Goal: Information Seeking & Learning: Learn about a topic

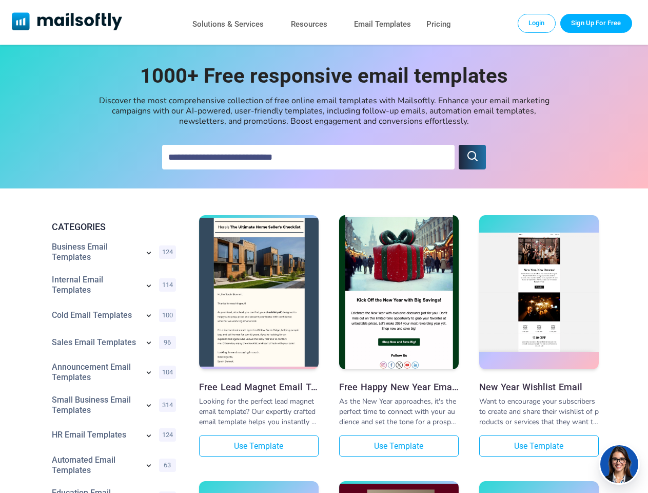
click at [472, 157] on icon "submit" at bounding box center [473, 156] width 12 height 12
click at [149, 254] on icon at bounding box center [149, 252] width 4 height 3
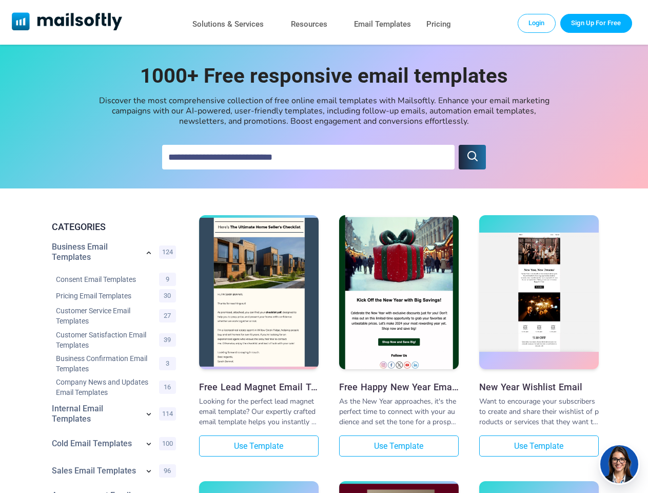
click at [149, 286] on div "Consent Email Templates 9" at bounding box center [116, 278] width 128 height 16
click at [149, 316] on link "Customer Service Email Templates" at bounding box center [105, 315] width 98 height 21
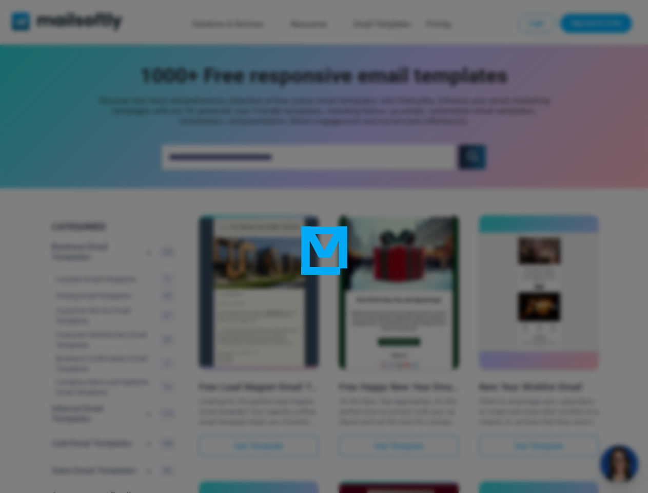
click at [149, 343] on div at bounding box center [324, 246] width 648 height 493
click at [149, 373] on div at bounding box center [324, 246] width 648 height 493
click at [149, 406] on div at bounding box center [324, 246] width 648 height 493
click at [149, 436] on div at bounding box center [324, 246] width 648 height 493
click at [149, 466] on div at bounding box center [324, 246] width 648 height 493
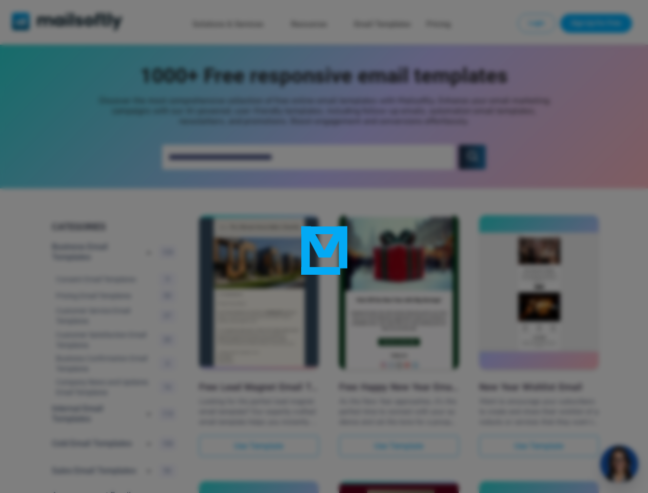
click at [619, 464] on div at bounding box center [324, 246] width 648 height 493
